Goal: Complete application form

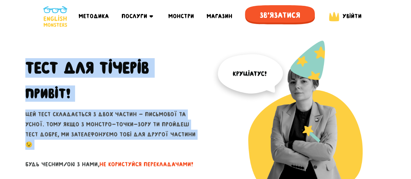
drag, startPoint x: 32, startPoint y: 72, endPoint x: 147, endPoint y: 149, distance: 138.6
click at [147, 149] on div "Тест для тічерів Привіт! Цей тест складається з двох частин - письмової та усно…" at bounding box center [112, 127] width 185 height 175
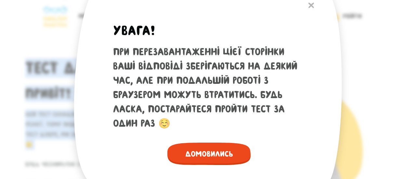
click at [194, 154] on span "Домовились" at bounding box center [208, 154] width 83 height 22
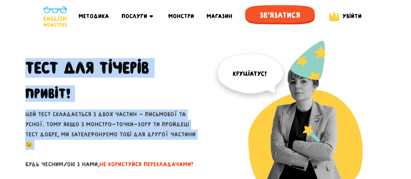
click at [92, 118] on p "Цей тест складається з двох частин - письмової та усної. Тому якщо з монстро-то…" at bounding box center [112, 149] width 175 height 80
drag, startPoint x: 60, startPoint y: 98, endPoint x: 118, endPoint y: 152, distance: 78.8
click at [110, 149] on div "Тест для тічерів Привіт! Цей тест складається з двох частин - письмової та усно…" at bounding box center [112, 127] width 185 height 175
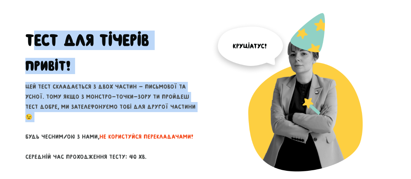
scroll to position [65, 0]
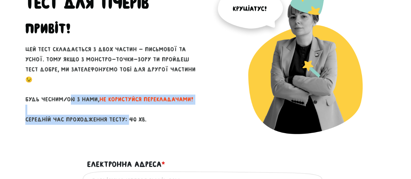
drag, startPoint x: 54, startPoint y: 105, endPoint x: 84, endPoint y: 128, distance: 38.2
click at [84, 128] on div "Тест для тічерів Привіт! Цей тест складається з двох частин - письмової та усно…" at bounding box center [112, 62] width 185 height 175
click at [68, 116] on p "Цей тест складається з двох частин - письмової та усної. Тому якщо з монстро-то…" at bounding box center [112, 84] width 175 height 80
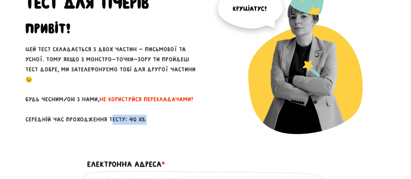
click at [68, 116] on p "Цей тест складається з двох частин - письмової та усної. Тому якщо з монстро-то…" at bounding box center [112, 84] width 175 height 80
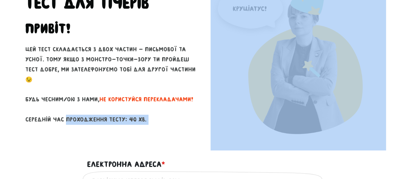
click at [68, 116] on p "Цей тест складається з двох частин - письмової та усної. Тому якщо з монстро-то…" at bounding box center [112, 84] width 175 height 80
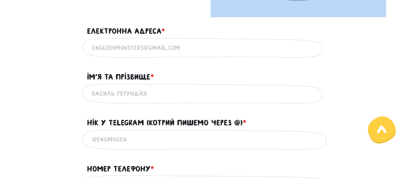
scroll to position [195, 0]
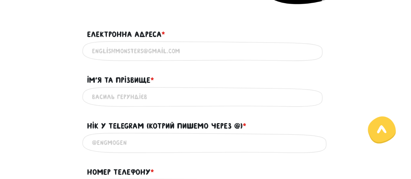
click at [112, 50] on input "Електронна адреса * ?" at bounding box center [205, 51] width 227 height 15
click at [151, 51] on input "Електронна адреса * ?" at bounding box center [205, 51] width 227 height 15
type input "b"
type input "[EMAIL_ADDRESS][DOMAIN_NAME]"
click at [199, 104] on div "Використовуй лише латиницю та кирилицю" at bounding box center [205, 97] width 247 height 20
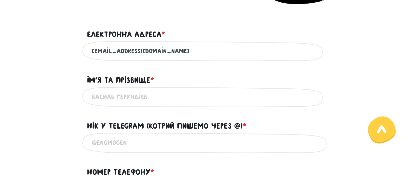
click at [184, 99] on input "Ім'я та прізвище * ?" at bounding box center [205, 97] width 227 height 15
type input "[PERSON_NAME]"
type input "4376623923"
click at [142, 145] on input "@" at bounding box center [205, 142] width 227 height 15
paste input "@anastasiiaburdym"
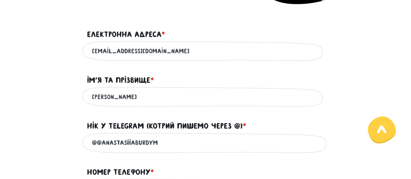
click at [101, 145] on input "@@anastasiiaburdym" at bounding box center [205, 142] width 227 height 15
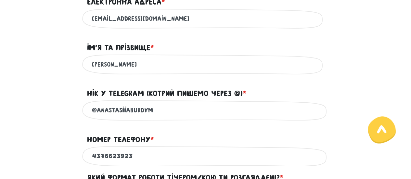
type input "@anastasiiaburdym"
click at [148, 162] on input "4376623923" at bounding box center [205, 156] width 227 height 15
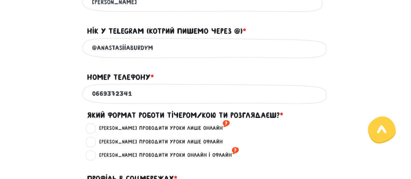
scroll to position [292, 0]
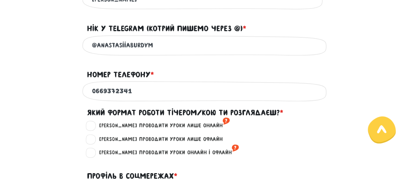
click at [90, 95] on div "0669372341 Використовуй тільки цифри" at bounding box center [205, 91] width 247 height 20
click at [93, 96] on input "0669372341" at bounding box center [205, 91] width 227 height 15
type input "[PHONE_NUMBER]"
click at [94, 154] on label "[PERSON_NAME] проводити уроки онлайн і офлайн ?" at bounding box center [166, 152] width 145 height 8
click at [90, 154] on input "[PERSON_NAME] проводити уроки онлайн і офлайн ?" at bounding box center [91, 151] width 5 height 6
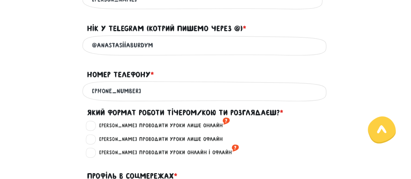
radio input "true"
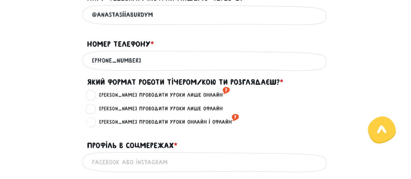
scroll to position [357, 0]
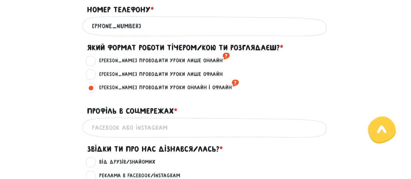
click at [122, 131] on input "Профіль в соцмережах * ?" at bounding box center [205, 127] width 227 height 15
type input "instagram - @anastasiia.burdym"
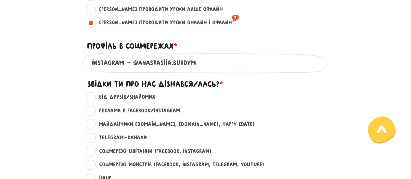
scroll to position [455, 0]
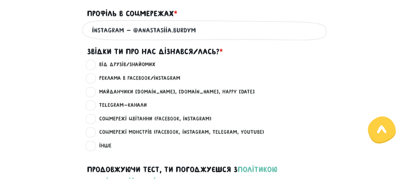
click at [94, 136] on label "Соцмережі Монстрів (Facebook, Instagram, Telegram, Youtube) ?" at bounding box center [179, 132] width 170 height 8
click at [90, 134] on input "Соцмережі Монстрів (Facebook, Instagram, Telegram, Youtube) ?" at bounding box center [91, 131] width 5 height 6
radio input "true"
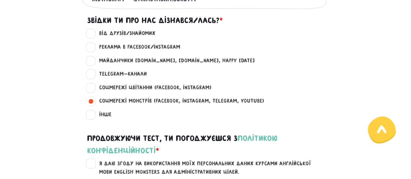
scroll to position [520, 0]
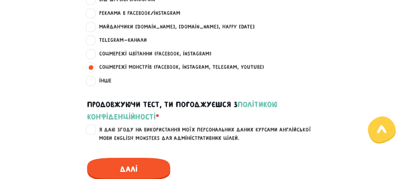
click at [94, 136] on label "Я даю згоду на використання моїх персональних даних курсами англійської мови En…" at bounding box center [210, 133] width 232 height 17
click at [90, 132] on input "Я даю згоду на використання моїх персональних даних курсами англійської мови En…" at bounding box center [91, 128] width 5 height 6
checkbox input "true"
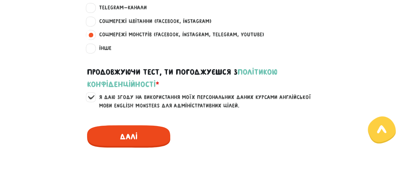
click at [119, 140] on span "Далі" at bounding box center [128, 136] width 83 height 22
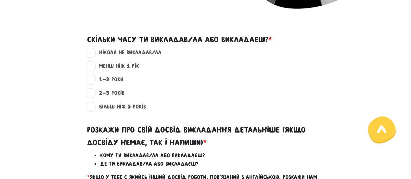
scroll to position [186, 0]
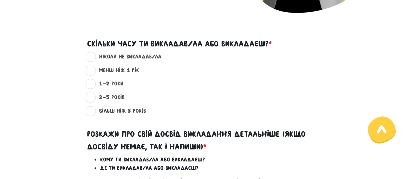
click at [94, 72] on label "менш ніж 1 рік ?" at bounding box center [116, 70] width 45 height 8
click at [90, 72] on input "менш ніж 1 рік ?" at bounding box center [91, 69] width 5 height 6
radio input "true"
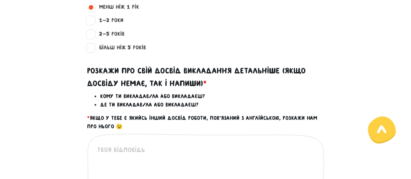
scroll to position [283, 0]
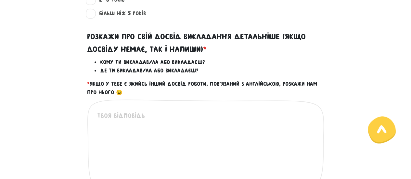
click at [155, 135] on textarea at bounding box center [206, 151] width 218 height 80
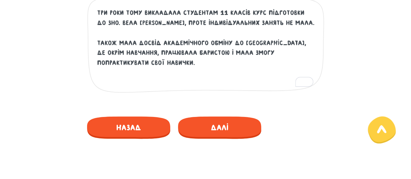
scroll to position [413, 0]
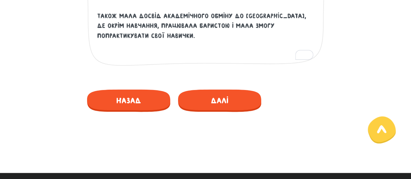
type textarea "Три роки тому викладала студентам 11 класів курс підготовки до зно. вела [PERSO…"
drag, startPoint x: 160, startPoint y: 107, endPoint x: 137, endPoint y: 63, distance: 49.5
click at [137, 63] on div "Три роки тому викладала студентам 11 класів курс підготовки до зно. вела [PERSO…" at bounding box center [205, 22] width 237 height 107
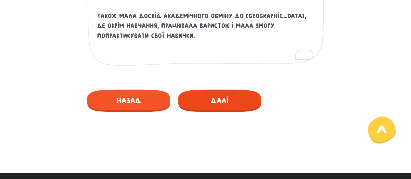
click at [197, 99] on span "Далі" at bounding box center [219, 100] width 83 height 22
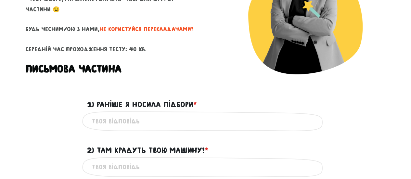
scroll to position [130, 0]
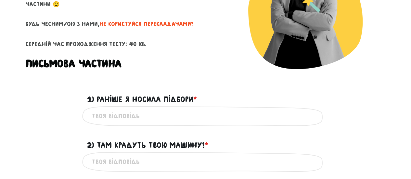
drag, startPoint x: 121, startPoint y: 112, endPoint x: 131, endPoint y: 115, distance: 10.0
click at [121, 112] on input "1) Раніше я носила підбори * ?" at bounding box center [205, 116] width 227 height 15
type input "I used to wear heels."
click at [145, 160] on input "2) Там крадуть твою машину! * ?" at bounding box center [205, 162] width 227 height 15
type input "They are stealing your car!"
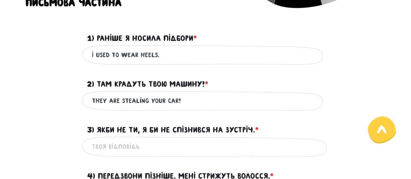
scroll to position [227, 0]
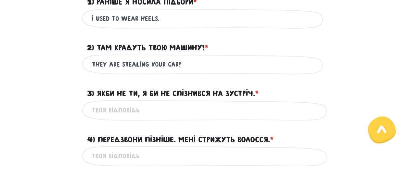
click at [173, 114] on input "3) Якби не ти, я би не спізнився на зустріч. * ?" at bounding box center [205, 110] width 227 height 15
type input "If it weren't for you, i wouldn't be late for the meeting"
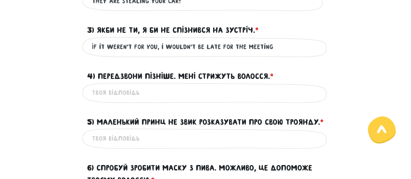
scroll to position [292, 0]
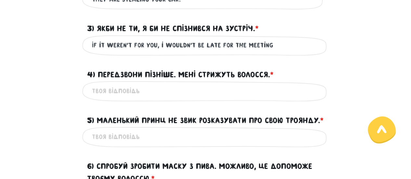
click at [167, 98] on input "4) Передзвони пізніше. Мені стрижуть волосся. * ?" at bounding box center [205, 91] width 227 height 15
type input "call me later. I am getting my hair cut."
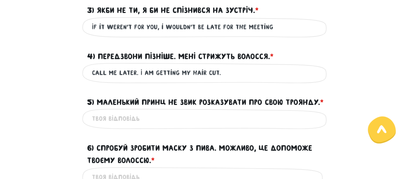
scroll to position [325, 0]
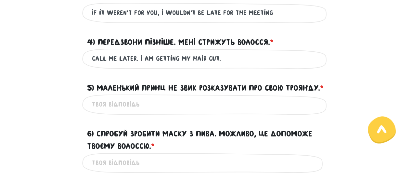
click at [148, 112] on input "5) Маленький Принц не звик розказувати про свою Троянду. * ?" at bounding box center [205, 104] width 227 height 15
type input "The [PERSON_NAME] was not used to talking about his rose."
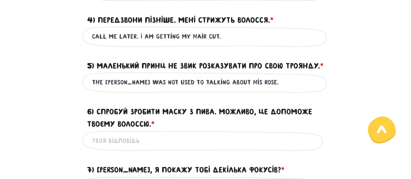
scroll to position [357, 0]
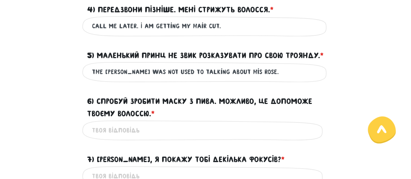
click at [150, 138] on input "6) Спробуй зробити маску з пива. Можливо, це допоможе твоєму волоссю. * ?" at bounding box center [205, 130] width 227 height 15
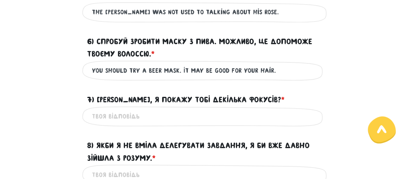
scroll to position [422, 0]
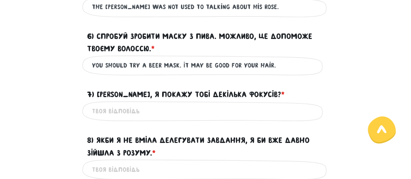
drag, startPoint x: 151, startPoint y: 91, endPoint x: 140, endPoint y: 93, distance: 11.8
click at [140, 73] on input "you should try a beer mask. It may be good for your hair." at bounding box center [205, 65] width 227 height 15
click at [287, 73] on input "you should give beer mask a try. It may be good for your hair." at bounding box center [205, 65] width 227 height 15
drag, startPoint x: 284, startPoint y: 91, endPoint x: 224, endPoint y: 91, distance: 60.7
click at [224, 73] on input "you should give beer mask a try. It may be good for your hair." at bounding box center [205, 65] width 227 height 15
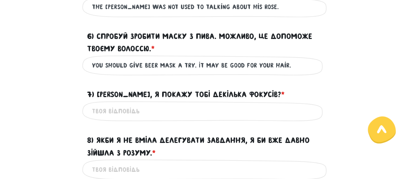
drag, startPoint x: 214, startPoint y: 89, endPoint x: 195, endPoint y: 89, distance: 18.8
click at [195, 73] on input "you should give beer mask a try. It may be good for your hair." at bounding box center [205, 65] width 227 height 15
click at [200, 73] on input "you should give beer mask a try. naybe, it'll be good for your hair." at bounding box center [205, 65] width 227 height 15
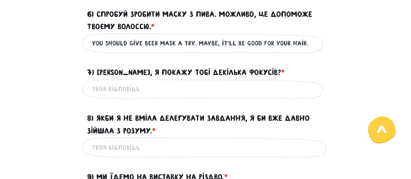
scroll to position [455, 0]
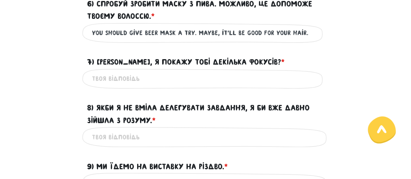
click at [95, 40] on input "you should give beer mask a try. maybe, it'll be good for your hair." at bounding box center [205, 33] width 227 height 15
click at [201, 40] on input "You should give beer mask a try. maybe, it'll be good for your hair." at bounding box center [205, 33] width 227 height 15
type input "You should give beer mask a try. Maybe, it'll be good for your hair."
click at [210, 86] on input "7) [PERSON_NAME], я покажу тобі декілька фокусів? * ?" at bounding box center [205, 78] width 227 height 15
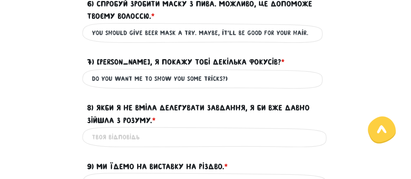
drag, startPoint x: 219, startPoint y: 100, endPoint x: 45, endPoint y: 85, distance: 174.7
click at [45, 85] on form "Тест для тічерів 3/7 Привіт! Цей тест складається з двох частин - письмової та …" at bounding box center [205, 164] width 360 height 1156
type input "I can show you some tricks if you want :)"
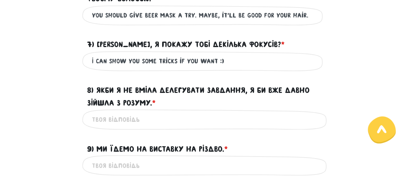
scroll to position [487, 0]
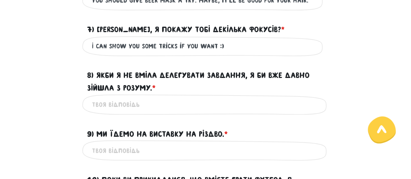
click at [206, 112] on input "8) Якби я не вміла делегувати завдання, я би вже давно зійшла з розуму. * ?" at bounding box center [205, 104] width 227 height 15
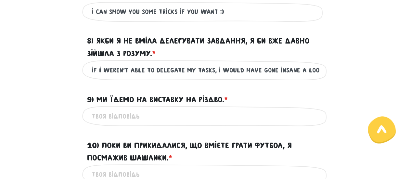
scroll to position [552, 0]
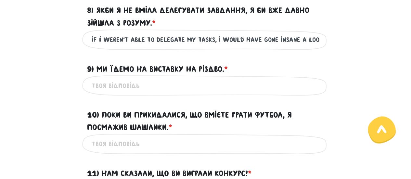
drag, startPoint x: 99, startPoint y: 66, endPoint x: 73, endPoint y: 60, distance: 26.2
click at [73, 50] on div "If i weren't able to delegate my tasks, I would have gone insane a loong time a…" at bounding box center [205, 39] width 370 height 20
click at [301, 47] on input "If i weren't able to delegate my tasks, I would have gone insane a loong time a…" at bounding box center [205, 39] width 227 height 15
type input "If i weren't able to delegate my tasks, I would have gone insane a long time ag…"
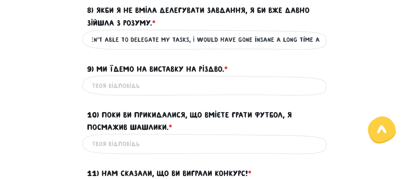
click at [165, 93] on input "9) Ми їдемо на виставку на Різдво. * ?" at bounding box center [205, 85] width 227 height 15
type input "We are going to an exhibition at Christmas."
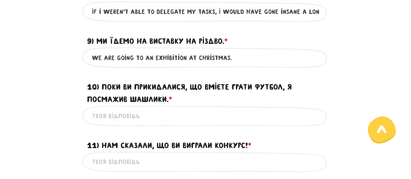
scroll to position [617, 0]
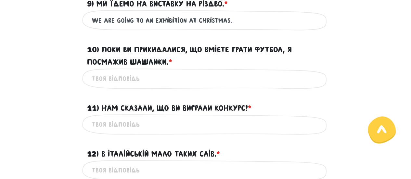
click at [162, 86] on input "10) Поки ви прикидалися, що вмієте грати футбол, я посмажив шашлики. * ?" at bounding box center [205, 78] width 227 height 15
type input "While you were faking it on a football field, I grilled some barbecue."
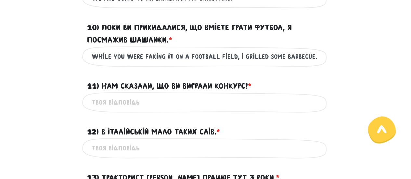
scroll to position [649, 0]
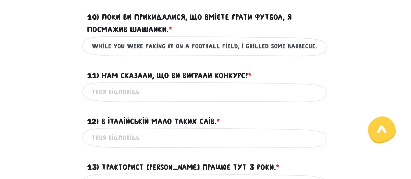
click at [317, 54] on input "While you were faking it on a football field, I grilled some barbecue." at bounding box center [205, 46] width 227 height 15
click at [117, 99] on input "11) Нам сказали, що ви виграли конкурс! * ?" at bounding box center [205, 92] width 227 height 15
type input "We were told that you won the competition!"
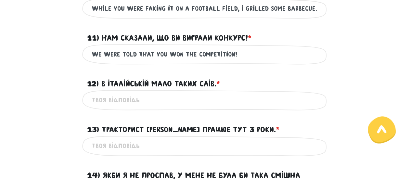
scroll to position [714, 0]
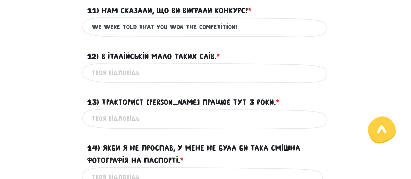
click at [142, 80] on input "12) В італійській мало таких слів. * ?" at bounding box center [205, 73] width 227 height 15
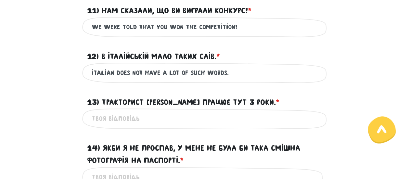
drag, startPoint x: 210, startPoint y: 106, endPoint x: 234, endPoint y: 107, distance: 24.4
click at [234, 80] on input "Italian does not have a lot of such words." at bounding box center [205, 73] width 227 height 15
click at [234, 80] on input "Italian does not have a lot of words." at bounding box center [205, 73] width 227 height 15
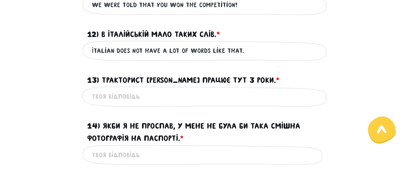
scroll to position [747, 0]
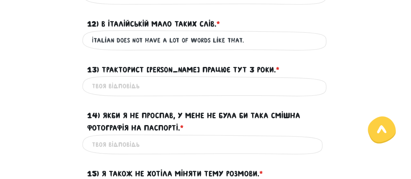
type input "Italian does not have a lot of words like that."
click at [213, 94] on input "13) Тракторист [PERSON_NAME] працює тут 3 роки. * ?" at bounding box center [205, 86] width 227 height 15
type input "Tractor driver [PERSON_NAME] has been working here for three years."
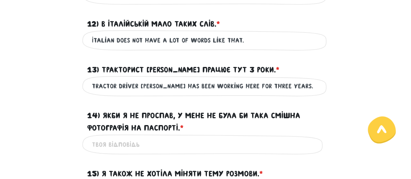
scroll to position [812, 0]
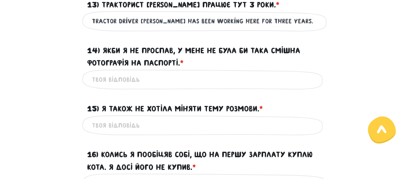
click at [306, 29] on input "Tractor driver [PERSON_NAME] has been working here for three years." at bounding box center [205, 21] width 227 height 15
click at [169, 87] on input "14) Якби я не проспав, у мене не була би така смішна фотографія на паспорті. * ?" at bounding box center [205, 79] width 227 height 15
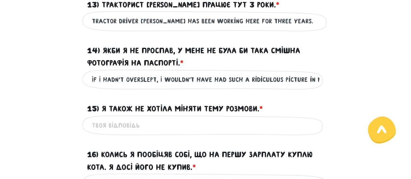
click at [293, 87] on input "If I hadn't overslept, I wouldn't have had such a ridiculous picture in my pass…" at bounding box center [205, 79] width 227 height 15
click at [247, 87] on input "If I hadn't overslept, I wouldn't have had such a funny picture in my passport." at bounding box center [205, 79] width 227 height 15
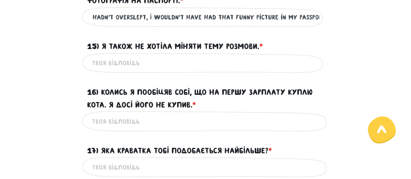
scroll to position [877, 0]
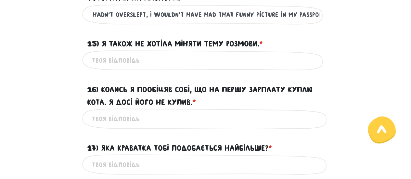
type input "If I hadn't overslept, I wouldn't have had that funny picture in my passport."
click at [240, 68] on input "15) Я також не хотіла міняти тему розмови. * ?" at bounding box center [205, 60] width 227 height 15
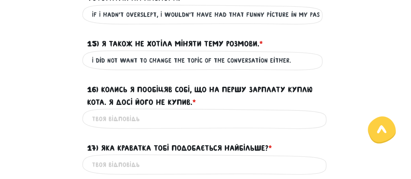
click at [299, 68] on input "I did not want to change the topic of the conversation either." at bounding box center [205, 60] width 227 height 15
click at [155, 68] on input "I did not want to change the topic of the conversation either." at bounding box center [205, 60] width 227 height 15
click at [99, 68] on input "I did not want to change the topic of the conversation either." at bounding box center [205, 60] width 227 height 15
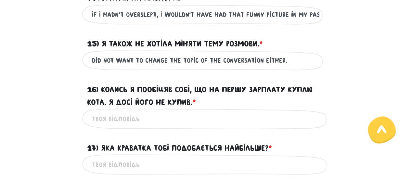
type input "I did not want to change the topic of the conversation either."
drag, startPoint x: 99, startPoint y: 91, endPoint x: 94, endPoint y: 87, distance: 6.8
click at [94, 71] on div "I did not want to change the topic of the conversation either. Це обов'язкове п…" at bounding box center [205, 60] width 247 height 20
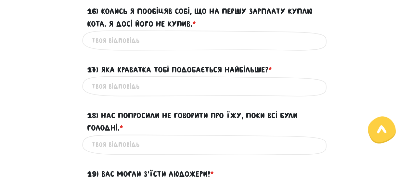
scroll to position [909, 0]
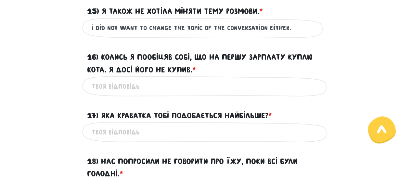
click at [122, 94] on input "16) Колись я пообіцяв собі, що на першу зарплату куплю кота. Я досі його не куп…" at bounding box center [205, 86] width 227 height 15
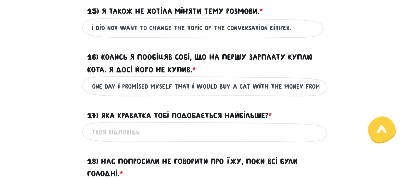
click at [263, 94] on input "One day i promised myself that i would buy a cat with the money from my first s…" at bounding box center [205, 86] width 227 height 15
click at [190, 94] on input "One day i promised myself that i would buy a cat with the money from my first s…" at bounding box center [205, 86] width 227 height 15
click at [210, 94] on input "One day i promised myself that i would buy a cat with the money from my first s…" at bounding box center [205, 86] width 227 height 15
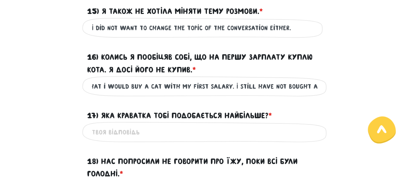
click at [225, 94] on input "One day i promised myself that i would buy a cat with my first salary. I still …" at bounding box center [205, 86] width 227 height 15
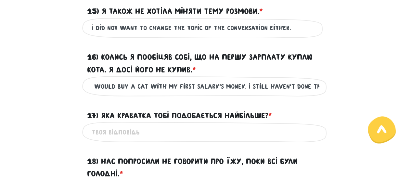
click at [268, 94] on input "One day i promised myself that i would buy a cat with my first salary's money. …" at bounding box center [205, 86] width 227 height 15
paste input "I once promised myself that I’d buy a cat with my first paycheck. I still haven…"
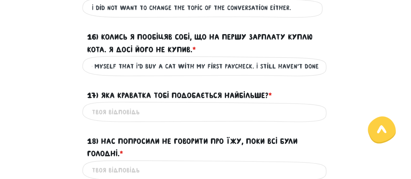
scroll to position [974, 0]
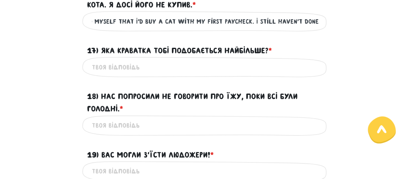
type input "I once promised myself that I’d buy a cat with my first paycheck. I still haven…"
click at [238, 74] on input "17) Яка краватка тобі подобається найбільше? * ?" at bounding box center [205, 67] width 227 height 15
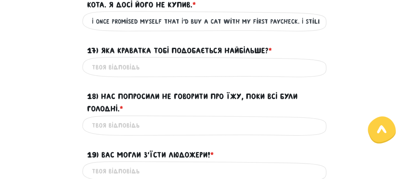
type input "Which tie do you like the most?"
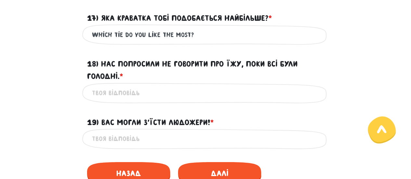
click at [171, 100] on input "18) Нас попросили не говорити про їжу, поки всі були голодні. * ?" at bounding box center [205, 93] width 227 height 15
type input "We were asked not to speak about food while everyone was starving."
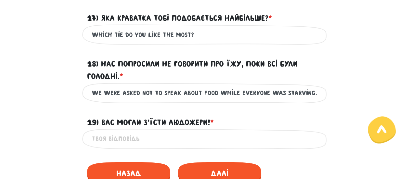
scroll to position [1071, 0]
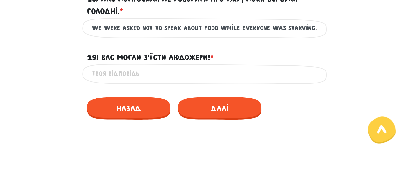
click at [301, 35] on input "We were asked not to speak about food while everyone was starving." at bounding box center [205, 28] width 227 height 15
click at [303, 35] on input "We were asked not to speak about food while everyone was starving." at bounding box center [205, 28] width 227 height 15
click at [177, 81] on input "19) Вас могли з’їсти людожери! * ?" at bounding box center [205, 74] width 227 height 15
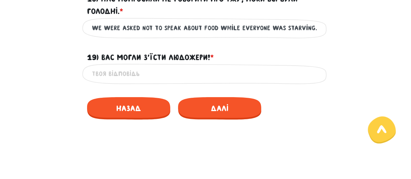
scroll to position [0, 0]
type input "The cannibals could have eaten you!!"
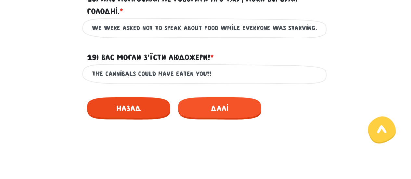
click at [128, 119] on span "Назад" at bounding box center [128, 108] width 83 height 22
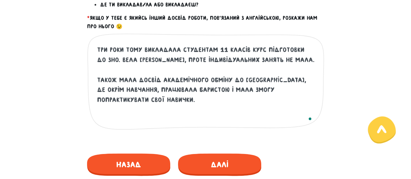
scroll to position [413, 0]
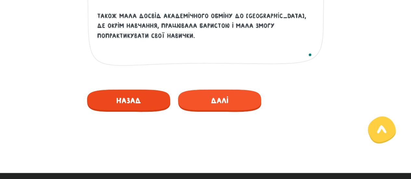
click at [124, 90] on span "Назад" at bounding box center [128, 100] width 83 height 22
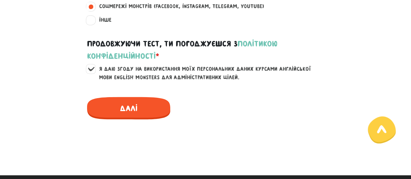
scroll to position [642, 0]
